Goal: Information Seeking & Learning: Learn about a topic

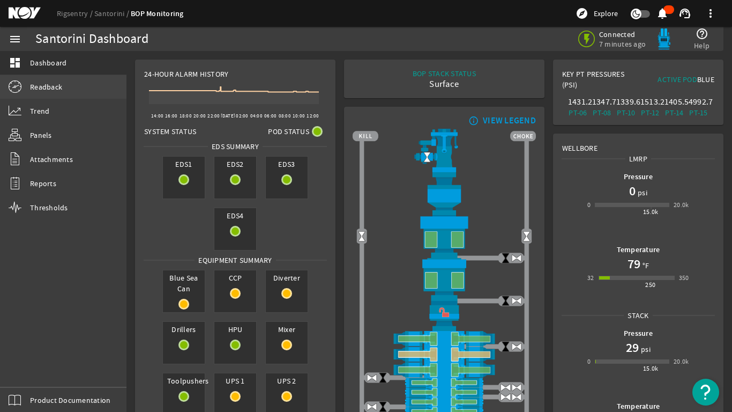
click at [41, 90] on span "Readback" at bounding box center [46, 86] width 32 height 11
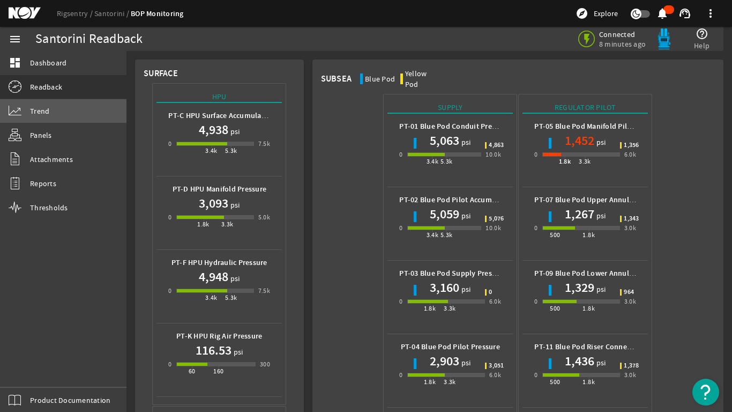
click at [40, 109] on span "Trend" at bounding box center [39, 111] width 19 height 11
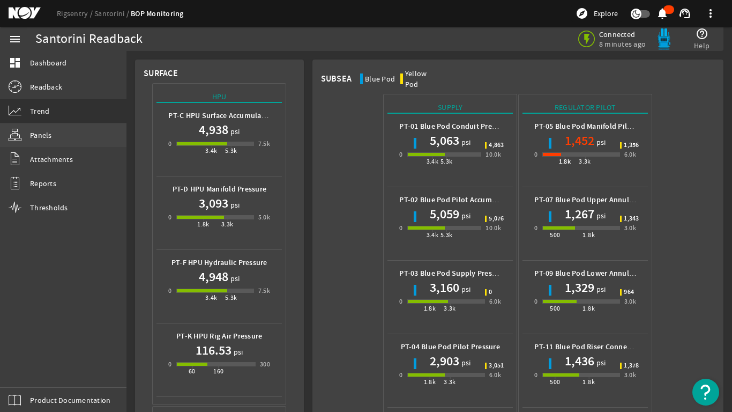
click at [39, 138] on span "Panels" at bounding box center [41, 135] width 22 height 11
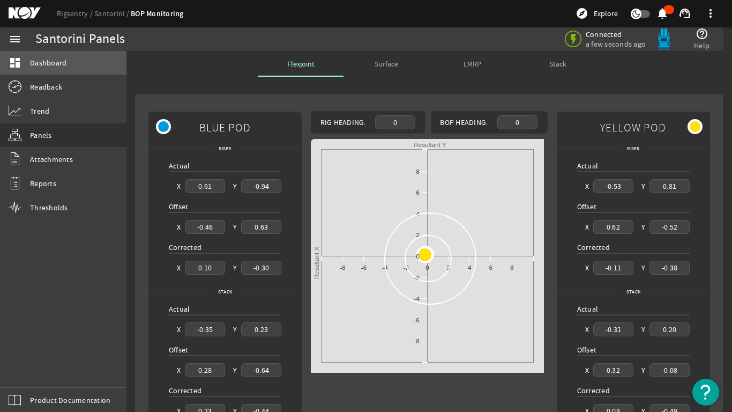
click at [41, 65] on span "Dashboard" at bounding box center [48, 62] width 36 height 11
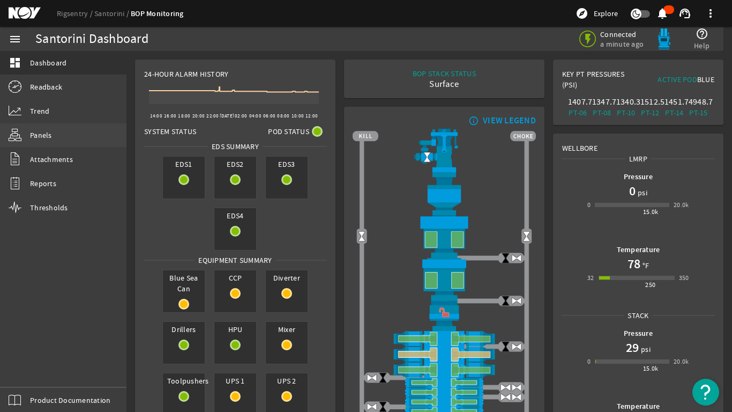
click at [47, 136] on span "Panels" at bounding box center [41, 135] width 22 height 11
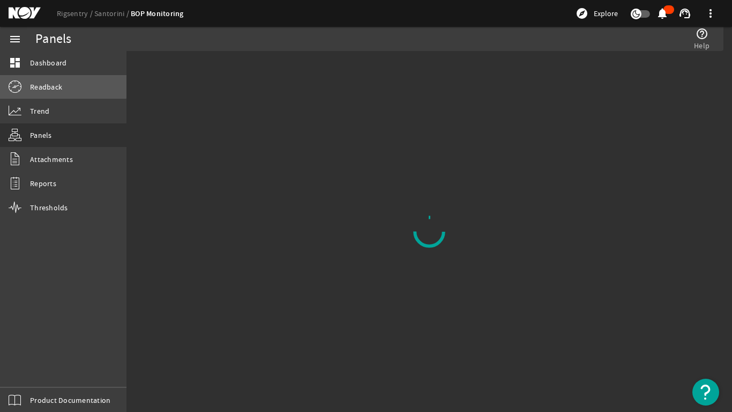
click at [48, 82] on span "Readback" at bounding box center [46, 86] width 32 height 11
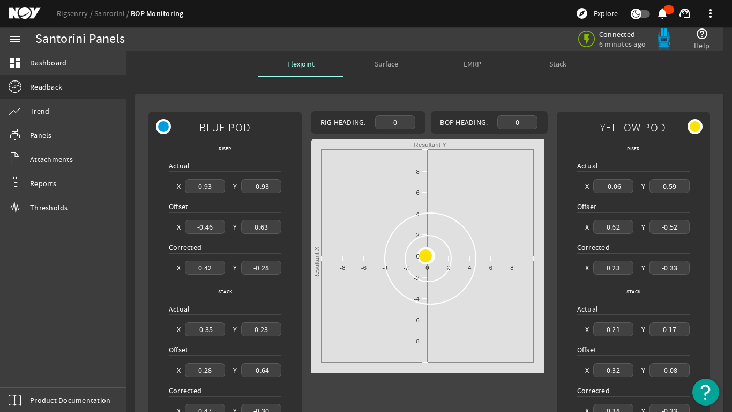
click at [467, 65] on span "LMRP" at bounding box center [472, 64] width 18 height 8
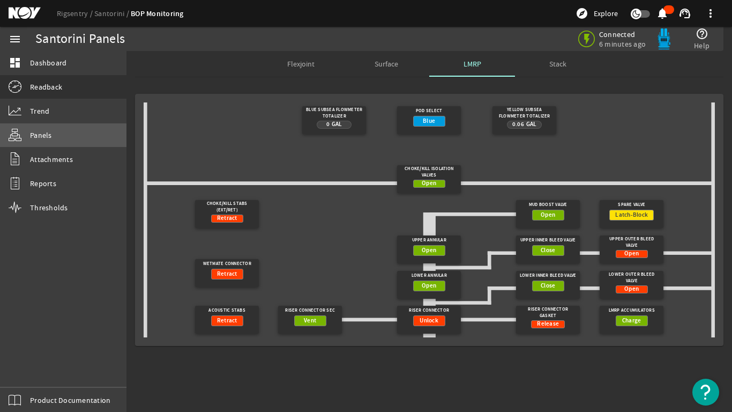
click at [44, 136] on span "Panels" at bounding box center [41, 135] width 22 height 11
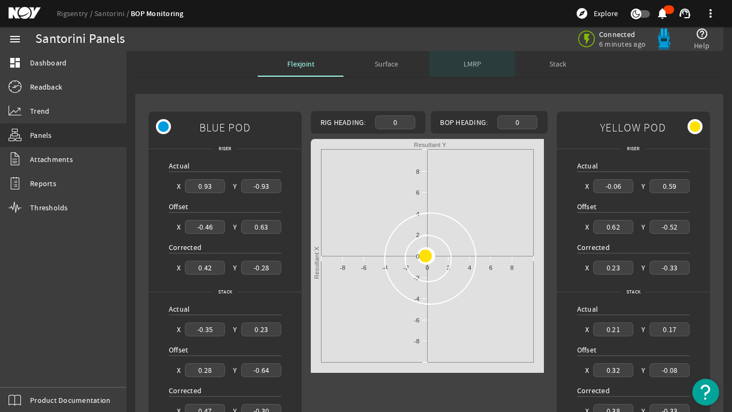
click at [474, 63] on span "LMRP" at bounding box center [472, 64] width 18 height 8
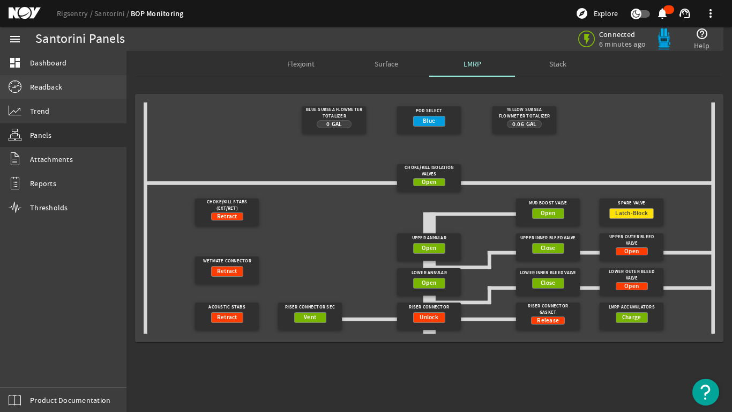
click at [26, 87] on link "Readback" at bounding box center [63, 87] width 126 height 24
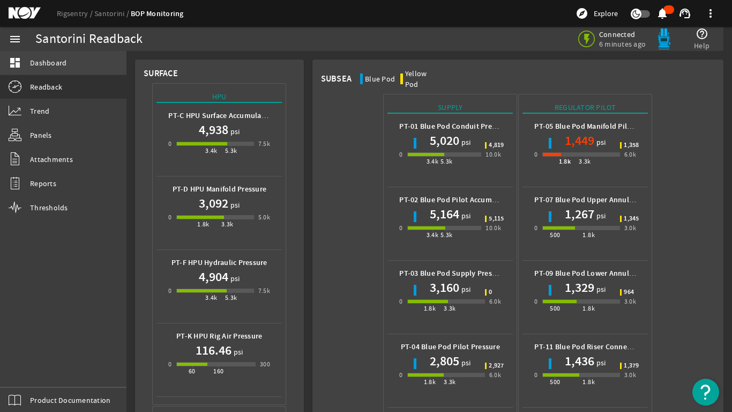
click at [38, 62] on span "Dashboard" at bounding box center [48, 62] width 36 height 11
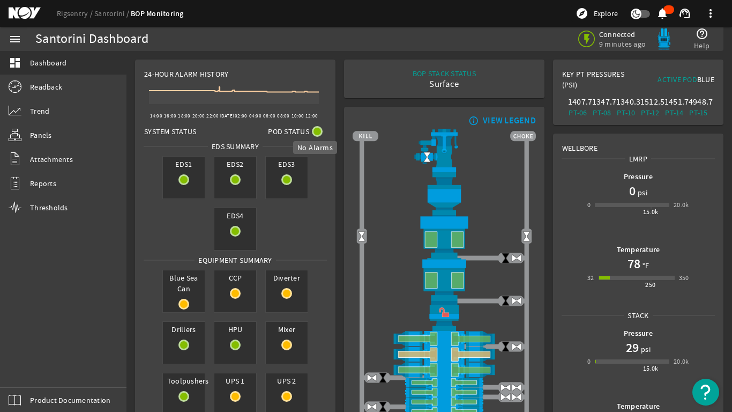
click at [316, 130] on mat-icon at bounding box center [317, 131] width 11 height 11
click at [151, 131] on span "System Status" at bounding box center [170, 131] width 52 height 11
click at [315, 132] on mat-icon at bounding box center [317, 131] width 11 height 11
click at [290, 130] on span "Pod Status" at bounding box center [288, 131] width 41 height 11
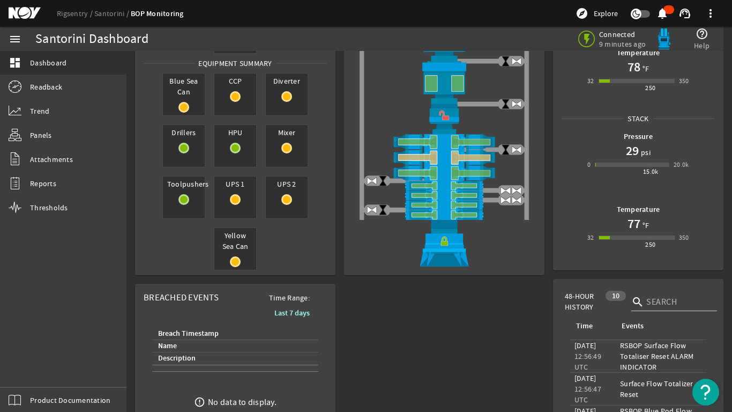
scroll to position [214, 0]
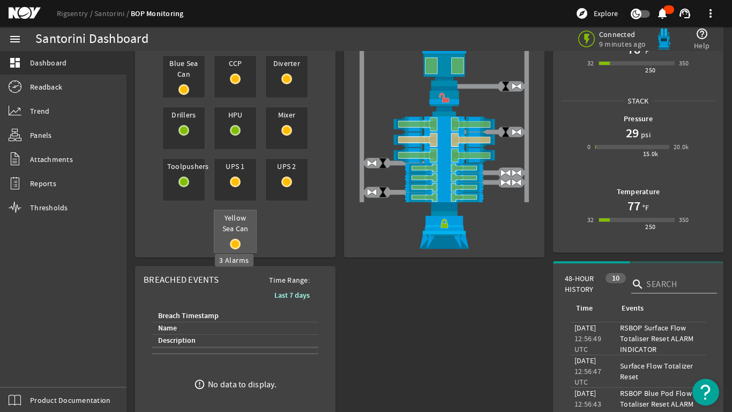
click at [233, 244] on mat-icon at bounding box center [235, 243] width 11 height 11
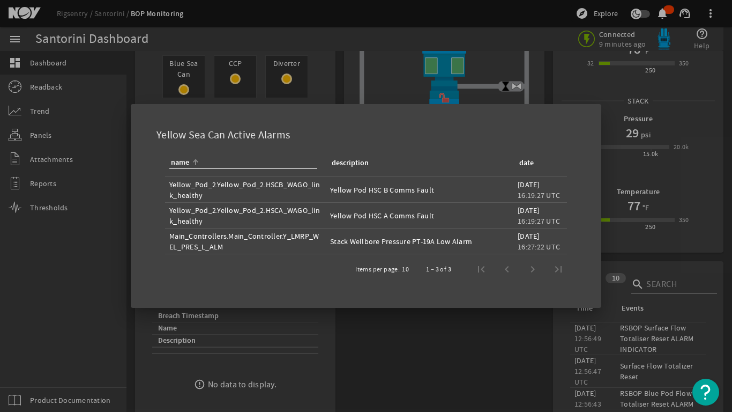
click at [148, 148] on div "Yellow Sea Can Active Alarms" at bounding box center [366, 133] width 445 height 32
click at [152, 81] on div at bounding box center [366, 206] width 732 height 412
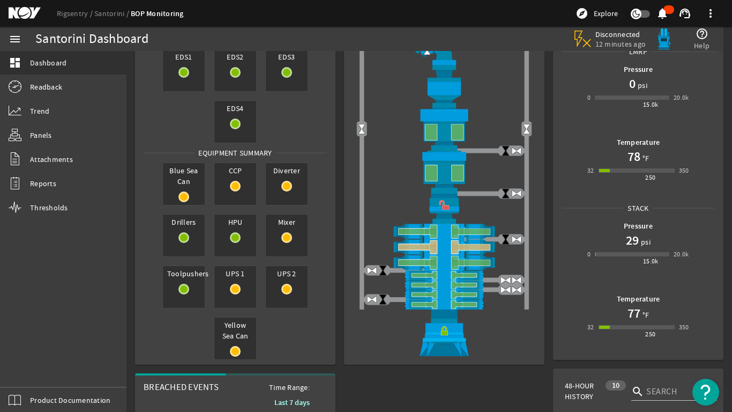
scroll to position [54, 0]
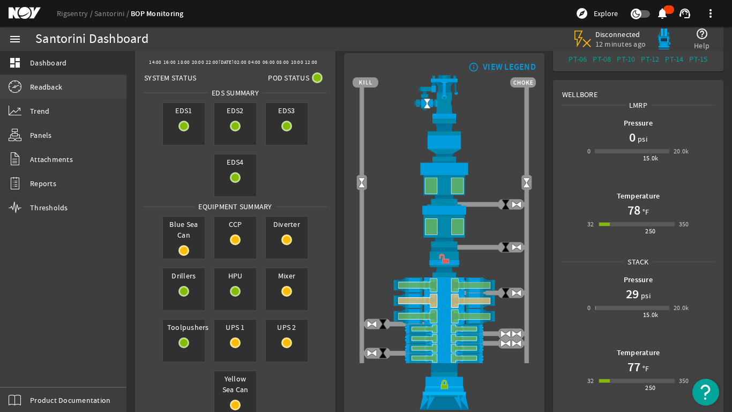
click at [27, 83] on link "Readback" at bounding box center [63, 87] width 126 height 24
click at [54, 83] on span "Readback" at bounding box center [46, 86] width 32 height 11
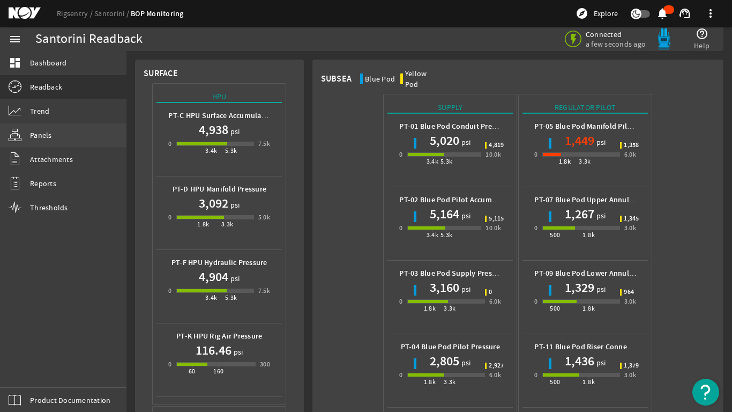
click at [29, 129] on link "Panels" at bounding box center [63, 135] width 126 height 24
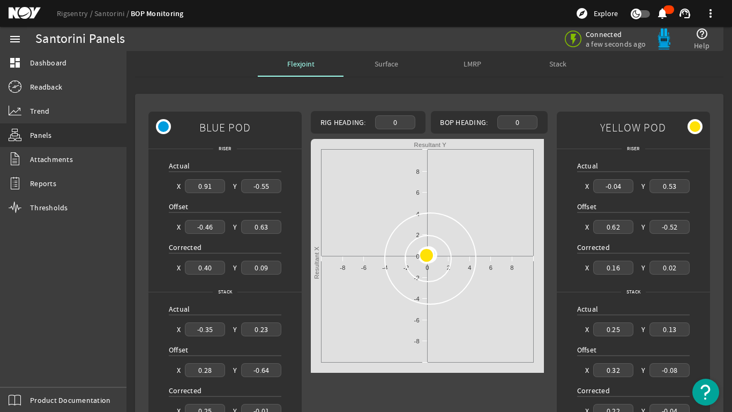
click at [556, 61] on span "Stack" at bounding box center [557, 64] width 17 height 8
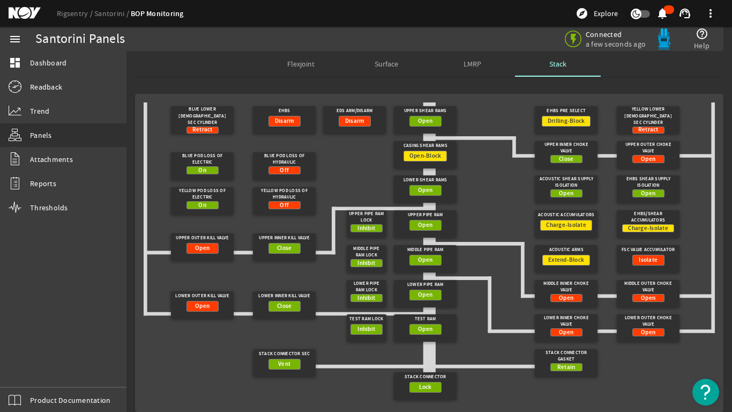
click at [471, 60] on span "LMRP" at bounding box center [472, 64] width 18 height 8
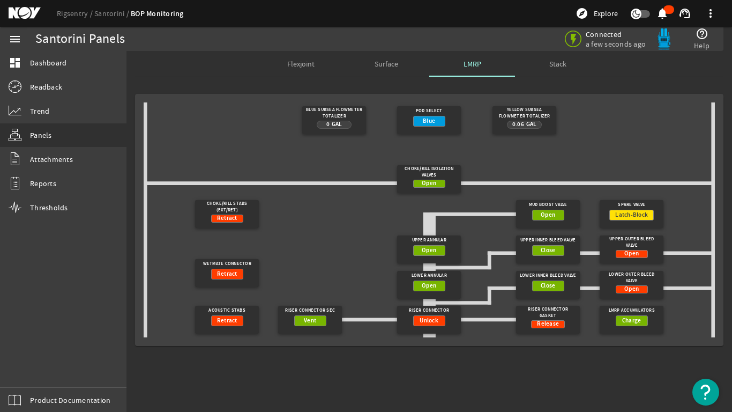
click at [386, 61] on span "Surface" at bounding box center [387, 64] width 24 height 8
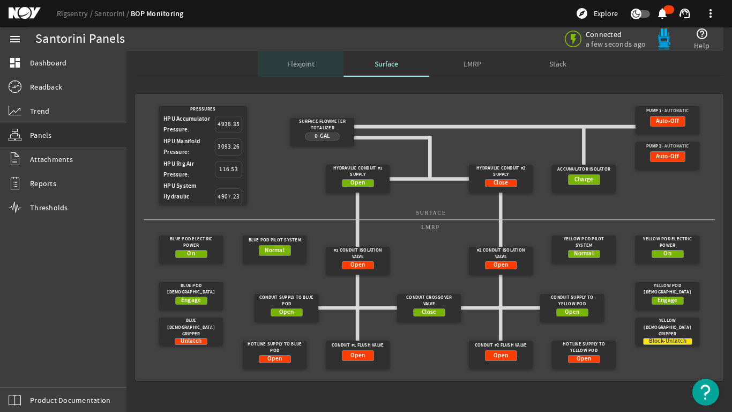
click at [304, 61] on span "Flexjoint" at bounding box center [300, 64] width 27 height 8
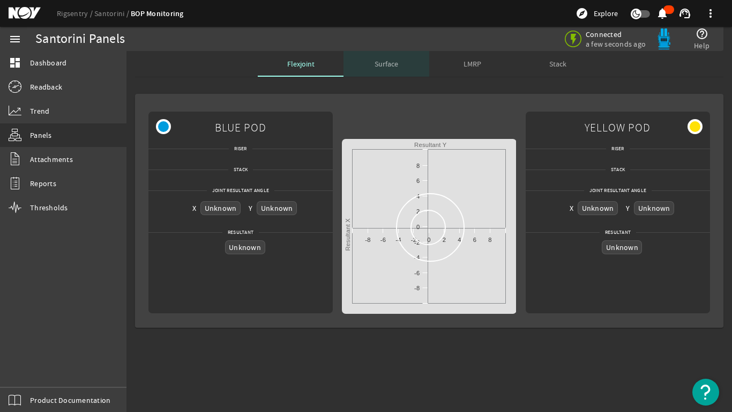
click at [398, 62] on span "Surface" at bounding box center [387, 64] width 24 height 8
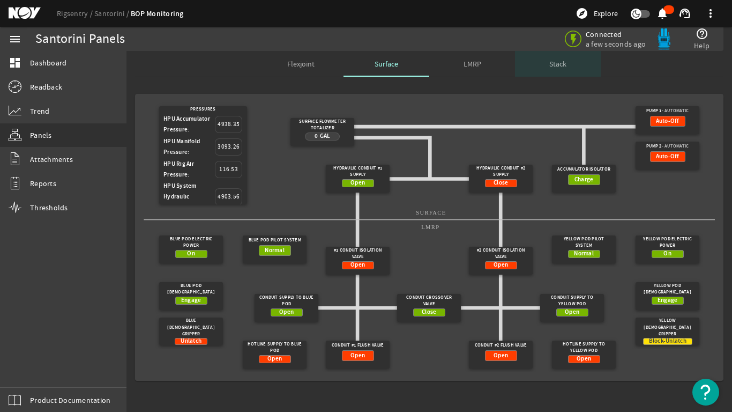
click at [560, 64] on span "Stack" at bounding box center [557, 64] width 17 height 8
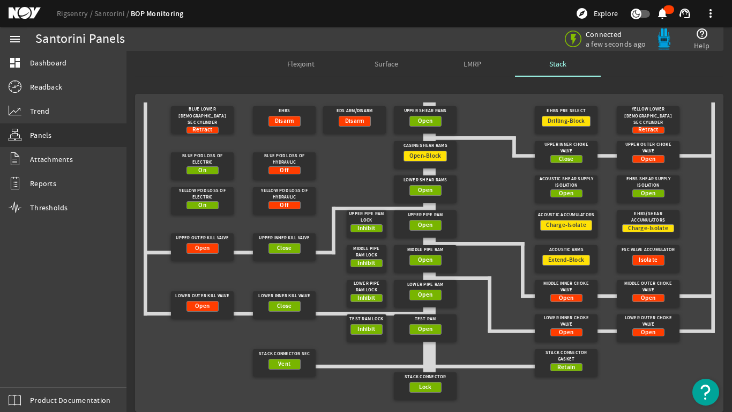
click at [463, 60] on span "LMRP" at bounding box center [472, 64] width 18 height 8
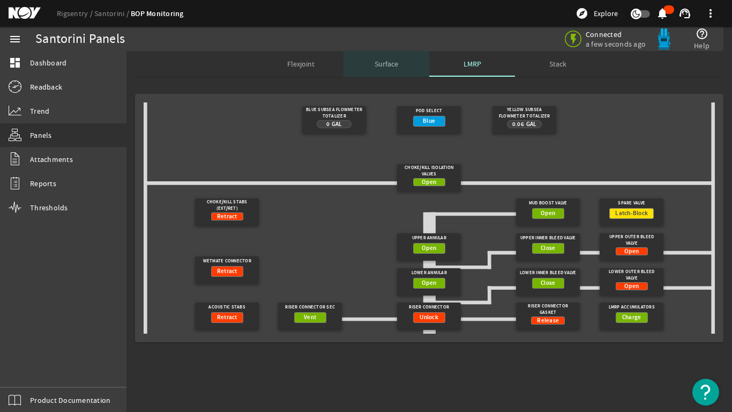
click at [377, 63] on span "Surface" at bounding box center [387, 64] width 24 height 8
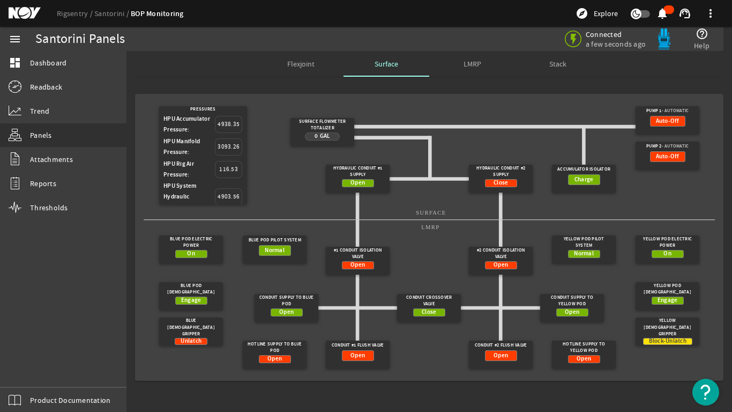
click at [474, 65] on span "LMRP" at bounding box center [472, 64] width 18 height 8
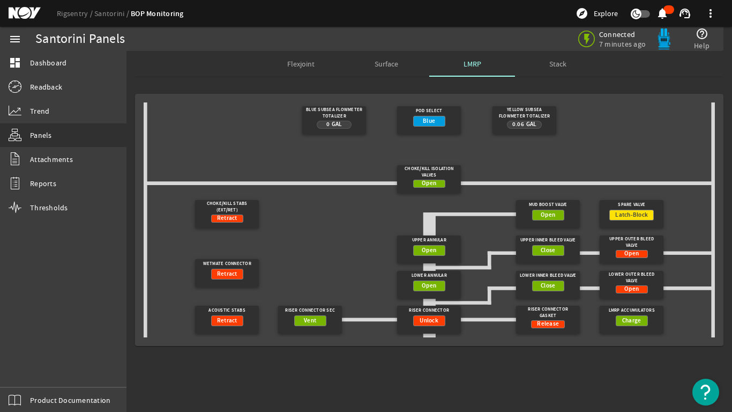
click at [558, 61] on span "Stack" at bounding box center [557, 64] width 17 height 8
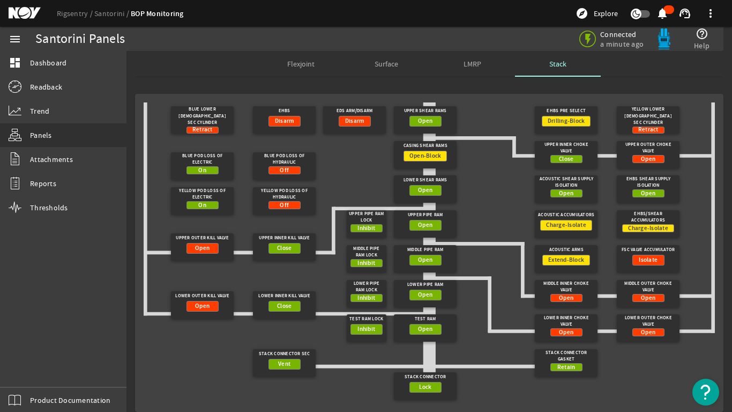
click at [463, 65] on span "LMRP" at bounding box center [472, 64] width 18 height 8
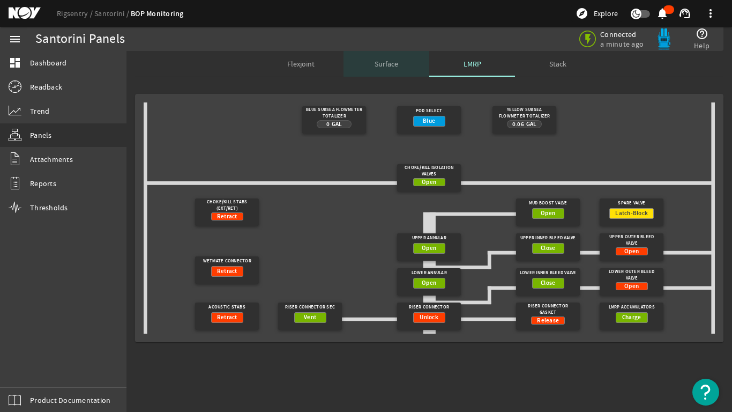
click at [387, 65] on span "Surface" at bounding box center [387, 64] width 24 height 8
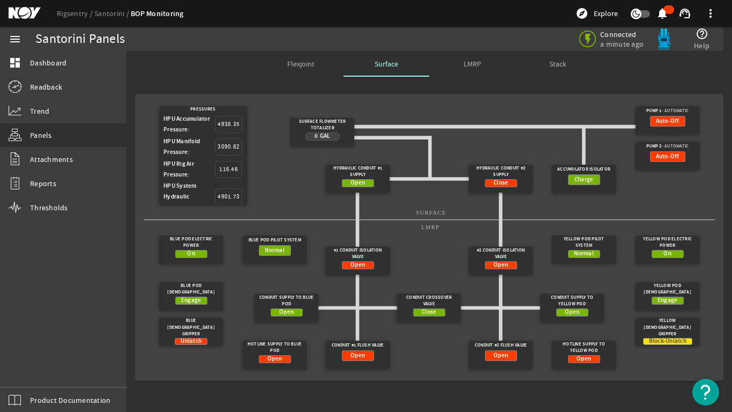
click at [708, 11] on span at bounding box center [711, 14] width 26 height 26
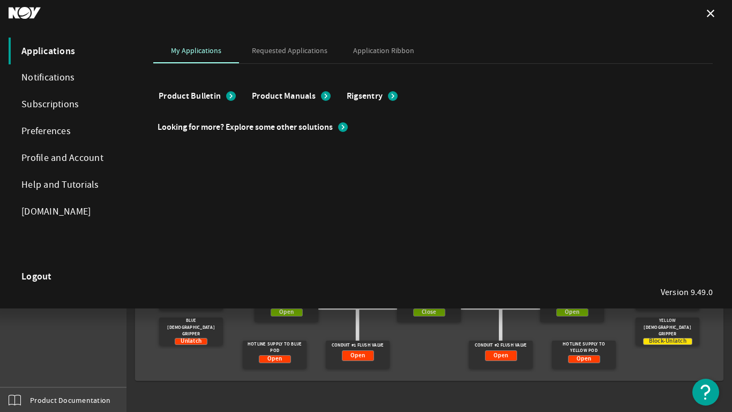
click at [90, 343] on div at bounding box center [366, 206] width 732 height 412
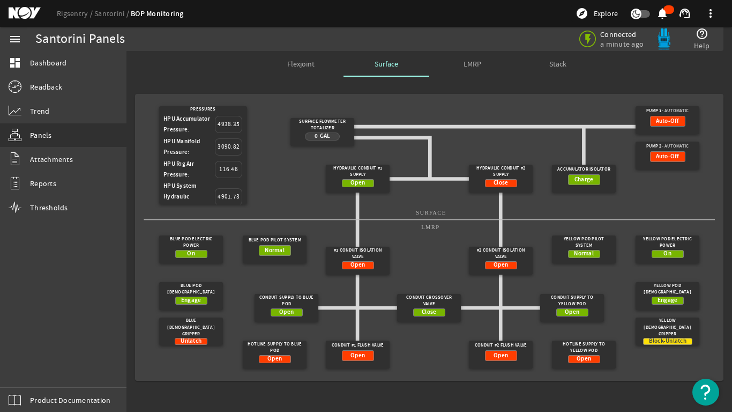
click at [663, 36] on img at bounding box center [663, 38] width 21 height 21
drag, startPoint x: 663, startPoint y: 36, endPoint x: 538, endPoint y: 94, distance: 138.1
click at [538, 94] on mat-card "Pressures HPU Accumulator Pressure: 4938.35 HPU Manifold Pressure: 3090.82 HPU …" at bounding box center [429, 237] width 588 height 287
click at [16, 37] on mat-icon "menu" at bounding box center [15, 39] width 13 height 13
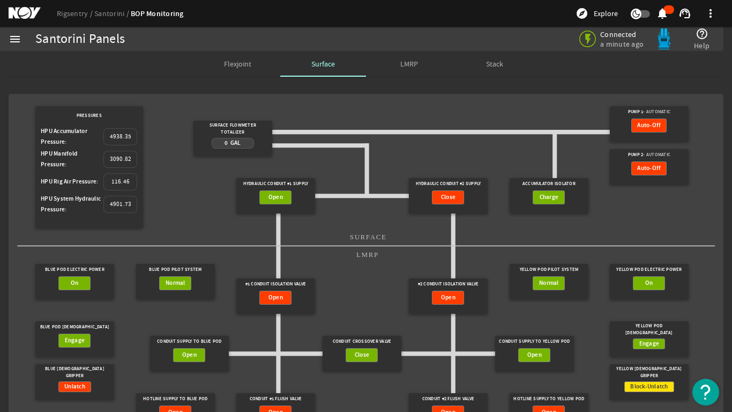
click at [16, 37] on mat-icon "menu" at bounding box center [15, 39] width 13 height 13
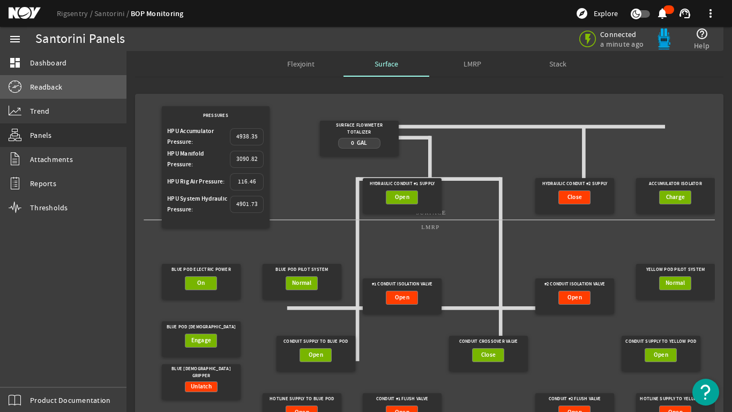
click at [46, 85] on span "Readback" at bounding box center [46, 86] width 32 height 11
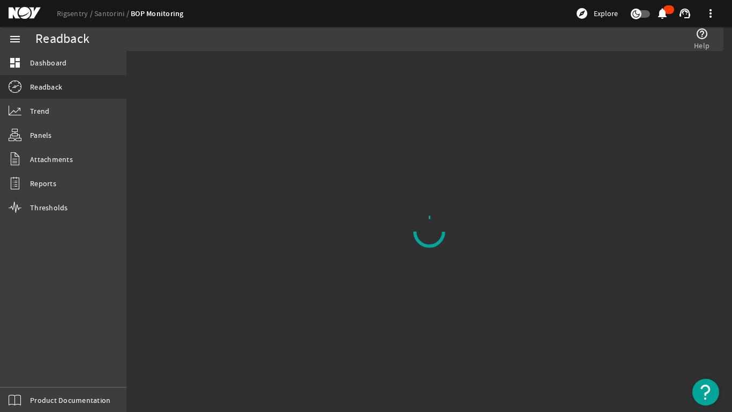
click at [14, 36] on mat-icon "menu" at bounding box center [15, 39] width 13 height 13
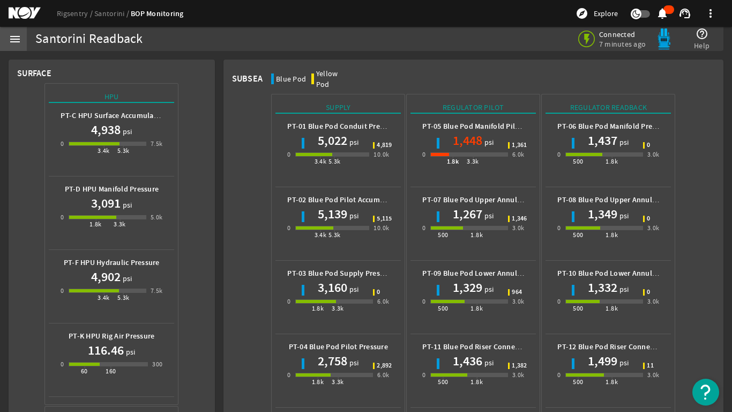
click at [15, 39] on mat-icon "menu" at bounding box center [15, 39] width 13 height 13
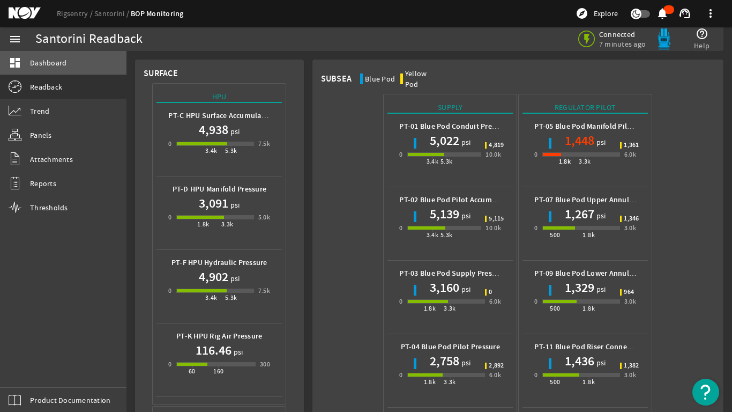
click at [42, 62] on span "Dashboard" at bounding box center [48, 62] width 36 height 11
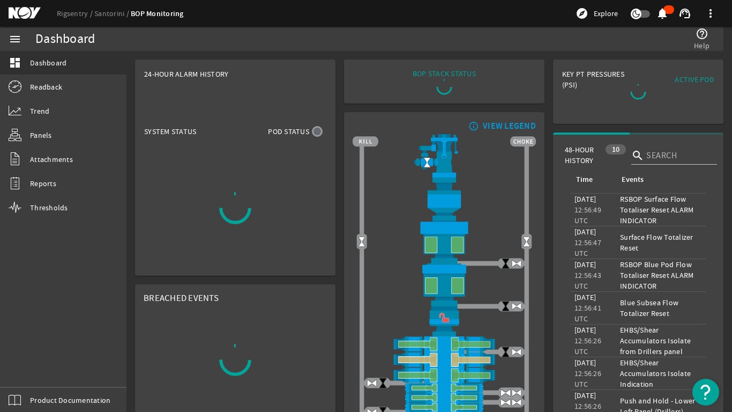
click at [14, 35] on mat-icon "menu" at bounding box center [15, 39] width 13 height 13
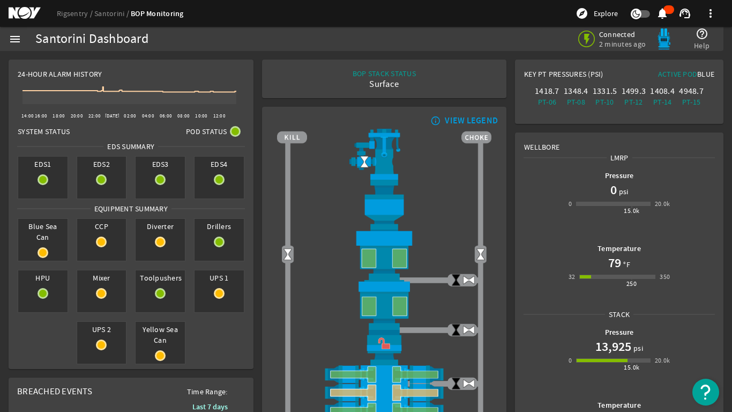
click at [15, 38] on mat-icon "menu" at bounding box center [15, 39] width 13 height 13
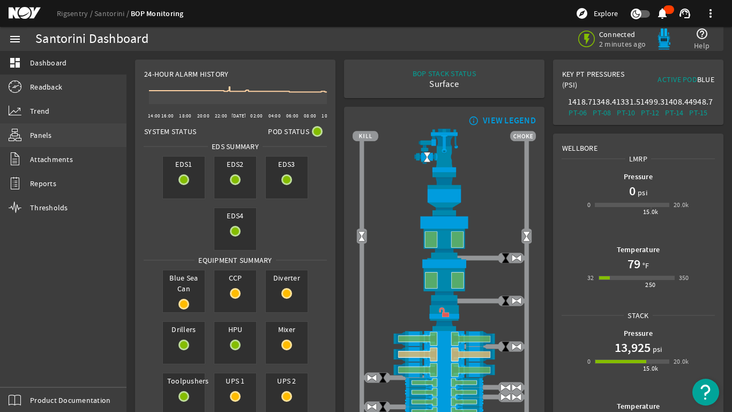
click at [33, 136] on span "Panels" at bounding box center [41, 135] width 22 height 11
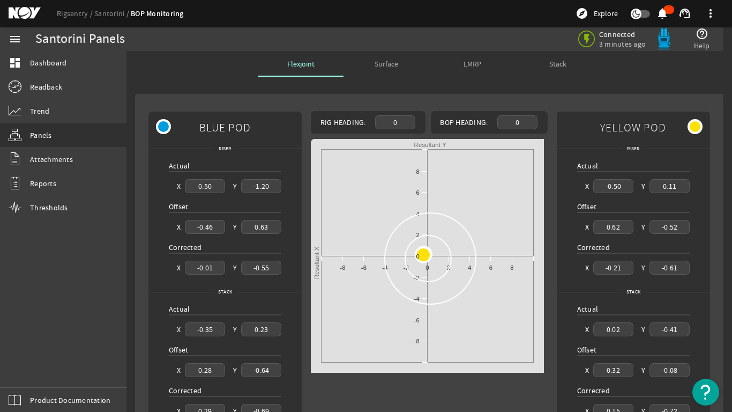
click at [424, 251] on div "Created with Highcharts 11.1.0 Resultant X Resultant Y -10 -8 -6 -4 -2 0 2 4 6 …" at bounding box center [429, 257] width 237 height 237
click at [363, 190] on rect at bounding box center [427, 256] width 233 height 234
click at [353, 276] on rect at bounding box center [427, 256] width 233 height 234
drag, startPoint x: 351, startPoint y: 320, endPoint x: 438, endPoint y: 338, distance: 88.6
click at [359, 321] on rect at bounding box center [427, 256] width 233 height 234
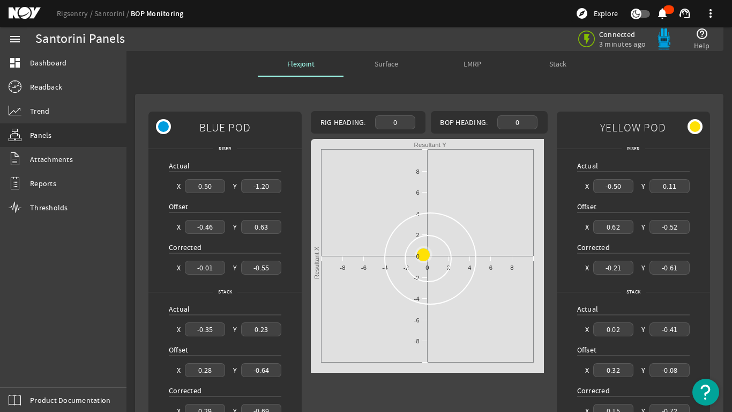
drag, startPoint x: 438, startPoint y: 338, endPoint x: 442, endPoint y: 333, distance: 6.1
click at [440, 336] on rect at bounding box center [427, 256] width 233 height 234
drag, startPoint x: 434, startPoint y: 270, endPoint x: 421, endPoint y: 255, distance: 20.5
click at [430, 265] on div "Created with Highcharts 11.1.0 Resultant X Resultant Y -10 -8 -6 -4 -2 0 2 4 6 …" at bounding box center [429, 257] width 237 height 237
drag, startPoint x: 421, startPoint y: 255, endPoint x: 417, endPoint y: 249, distance: 6.2
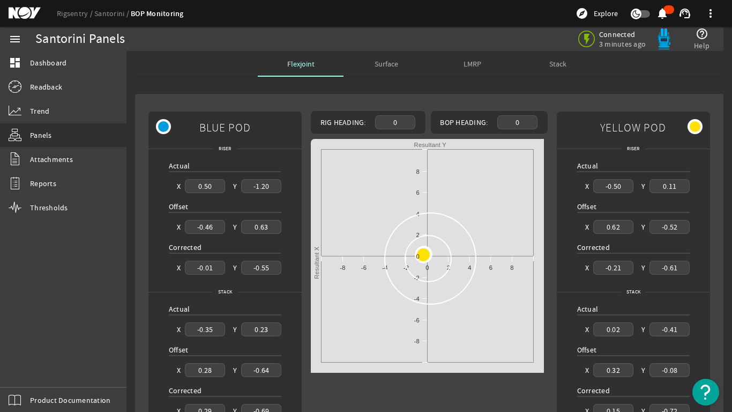
click at [418, 251] on div "Created with Highcharts 11.1.0 Resultant X Resultant Y -10 -8 -6 -4 -2 0 2 4 6 …" at bounding box center [429, 257] width 237 height 237
drag, startPoint x: 417, startPoint y: 249, endPoint x: 422, endPoint y: 244, distance: 6.9
click at [417, 248] on div "Created with Highcharts 11.1.0 Resultant X Resultant Y -10 -8 -6 -4 -2 0 2 4 6 …" at bounding box center [429, 257] width 237 height 237
drag, startPoint x: 422, startPoint y: 244, endPoint x: 445, endPoint y: 241, distance: 23.7
click at [429, 242] on div "Created with Highcharts 11.1.0 Resultant X Resultant Y -10 -8 -6 -4 -2 0 2 4 6 …" at bounding box center [429, 257] width 237 height 237
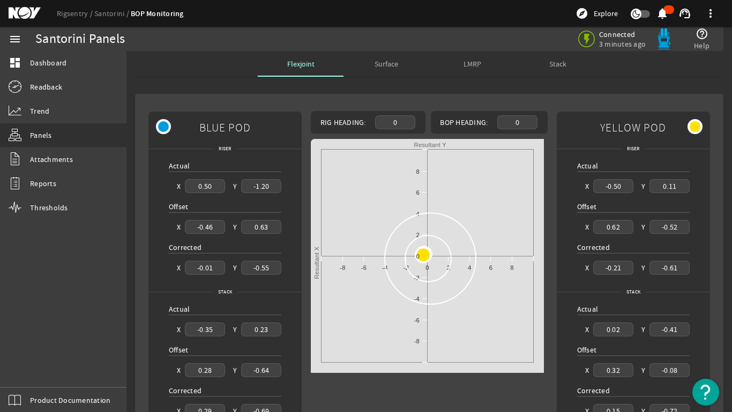
click at [445, 241] on div "Created with Highcharts 11.1.0 Resultant X Resultant Y -10 -8 -6 -4 -2 0 2 4 6 …" at bounding box center [429, 257] width 237 height 237
drag, startPoint x: 421, startPoint y: 256, endPoint x: 494, endPoint y: 288, distance: 80.1
click at [494, 288] on div "Created with Highcharts 11.1.0 Resultant X Resultant Y -10 -8 -6 -4 -2 0 2 4 6 …" at bounding box center [429, 257] width 237 height 237
click at [500, 385] on div "Rig Heading: 0 BOP Heading: 0 Created with Highcharts 11.1.0 Resultant X Result…" at bounding box center [429, 308] width 237 height 395
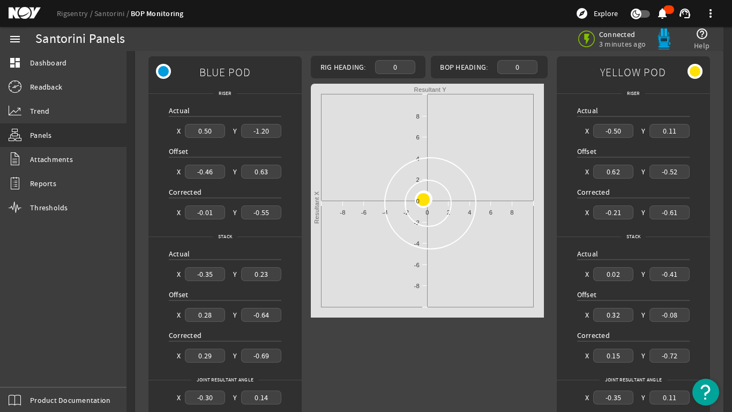
scroll to position [117, 0]
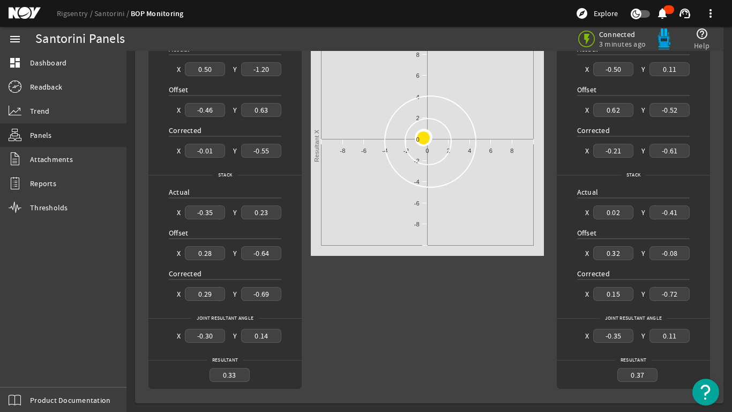
click at [227, 373] on div "0.33" at bounding box center [230, 374] width 40 height 13
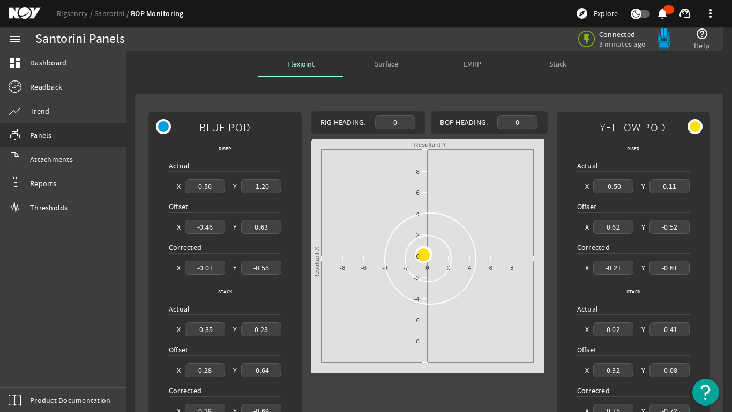
click at [395, 122] on div "0" at bounding box center [395, 121] width 40 height 13
click at [519, 120] on div "0" at bounding box center [517, 121] width 40 height 13
click at [380, 62] on span "Surface" at bounding box center [387, 64] width 24 height 8
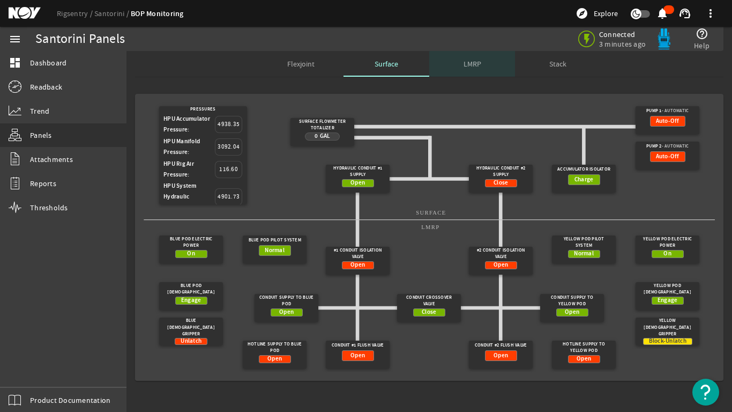
click at [473, 63] on span "LMRP" at bounding box center [472, 64] width 18 height 8
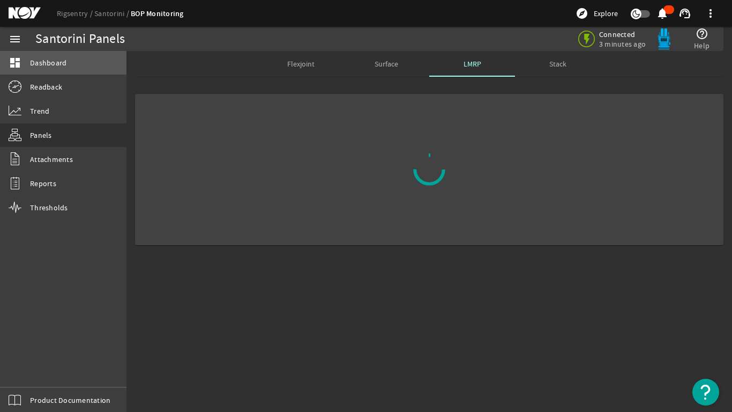
click at [39, 55] on link "dashboard Dashboard" at bounding box center [63, 63] width 126 height 24
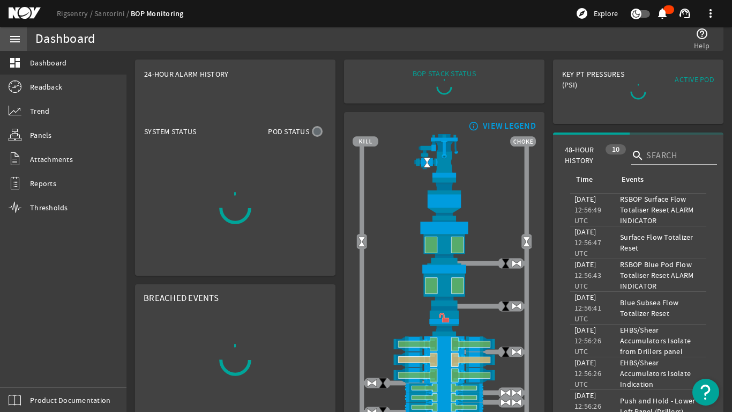
click at [14, 39] on mat-icon "menu" at bounding box center [15, 39] width 13 height 13
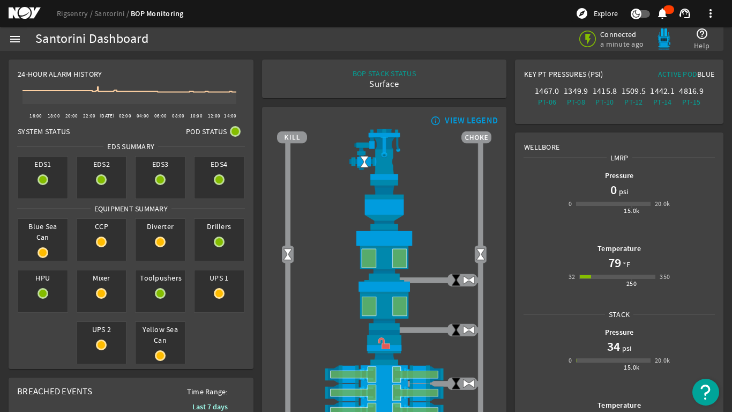
click at [12, 34] on mat-icon "menu" at bounding box center [15, 39] width 13 height 13
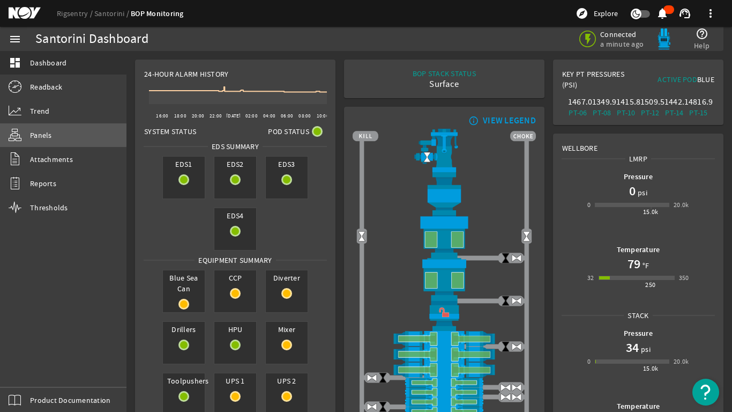
click at [35, 133] on span "Panels" at bounding box center [41, 135] width 22 height 11
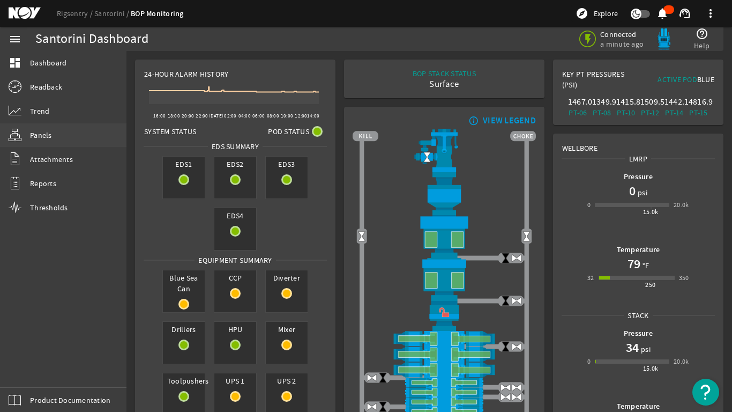
click at [36, 133] on span "Panels" at bounding box center [41, 135] width 22 height 11
click at [33, 131] on span "Panels" at bounding box center [41, 135] width 22 height 11
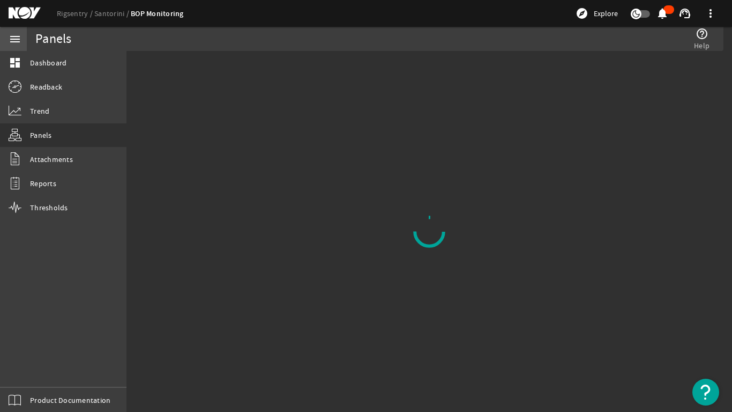
click at [17, 35] on mat-icon "menu" at bounding box center [15, 39] width 13 height 13
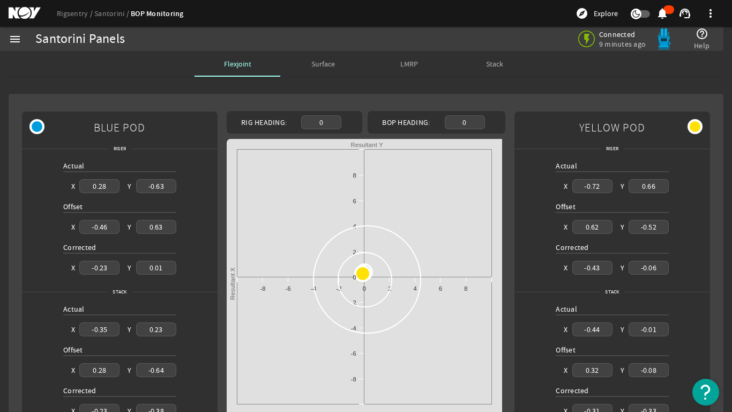
click at [491, 62] on span "Stack" at bounding box center [494, 64] width 17 height 8
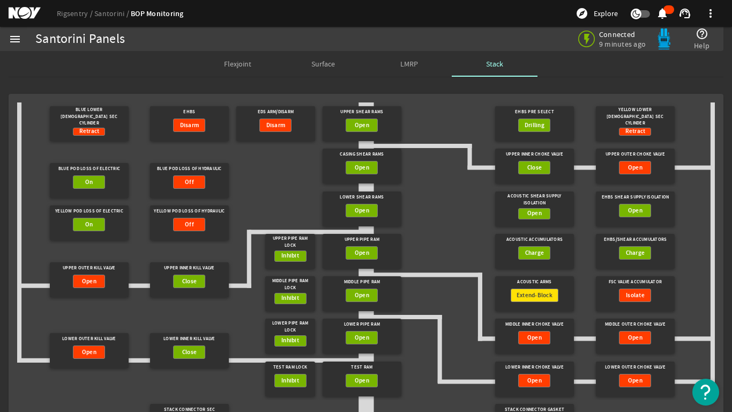
click at [320, 61] on span "Surface" at bounding box center [323, 64] width 24 height 8
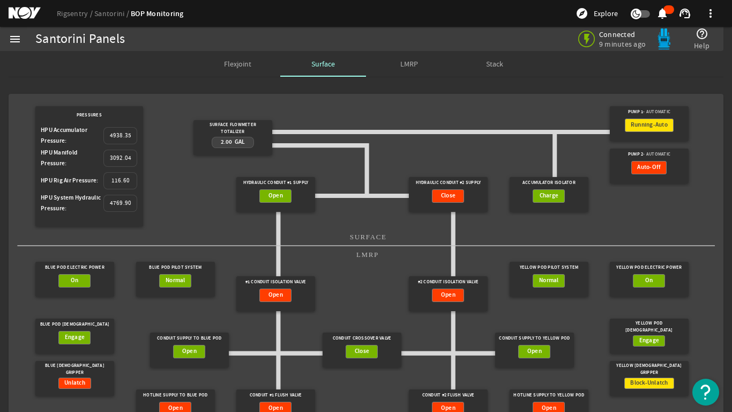
click at [487, 65] on span "Stack" at bounding box center [494, 64] width 17 height 8
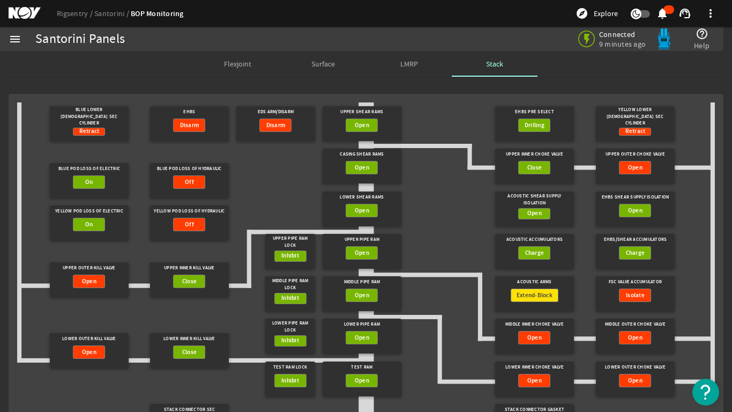
click at [17, 38] on mat-icon "menu" at bounding box center [15, 39] width 13 height 13
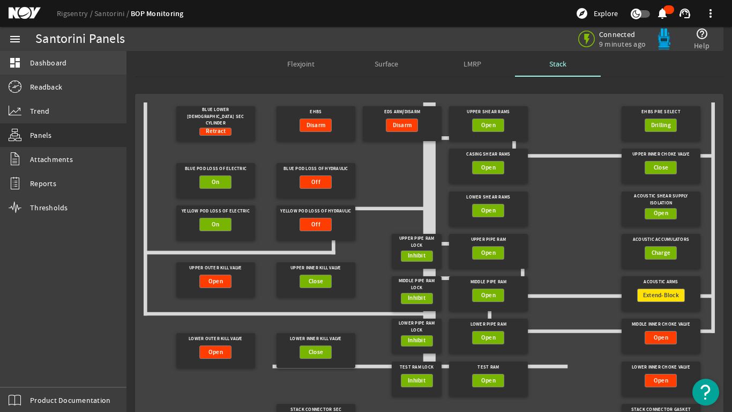
click at [49, 60] on span "Dashboard" at bounding box center [48, 62] width 36 height 11
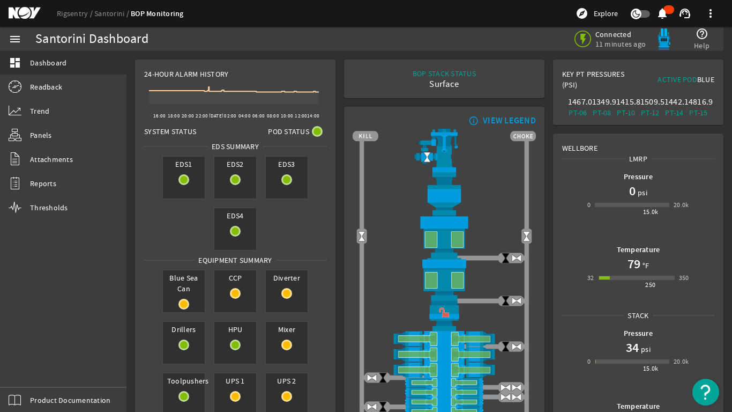
click at [19, 37] on mat-icon "menu" at bounding box center [15, 39] width 13 height 13
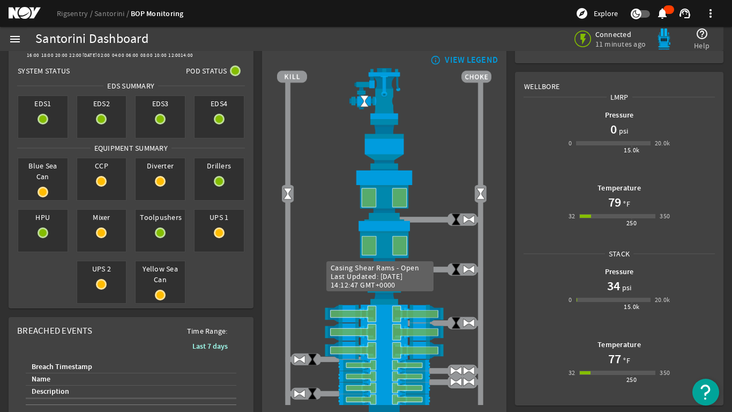
scroll to position [107, 0]
